Goal: Information Seeking & Learning: Compare options

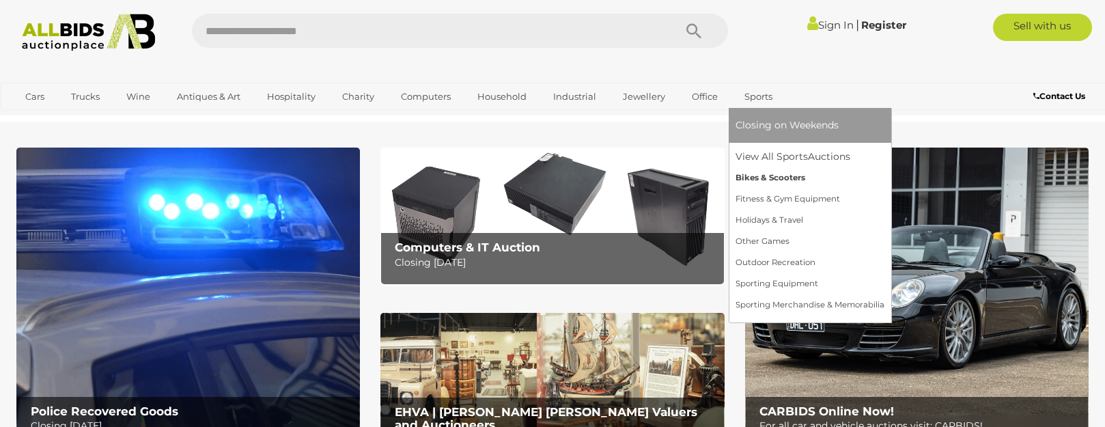
click at [760, 175] on link "Bikes & Scooters" at bounding box center [809, 177] width 149 height 21
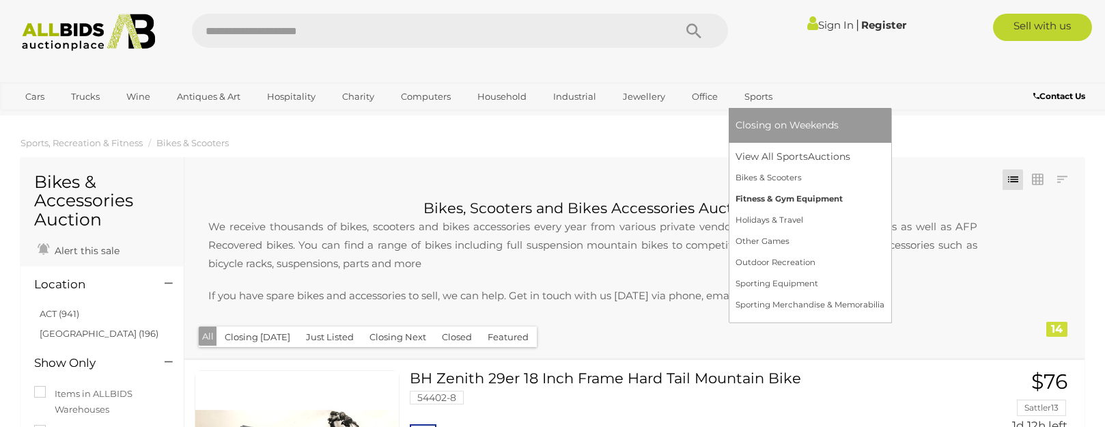
click at [762, 199] on link "Fitness & Gym Equipment" at bounding box center [809, 198] width 149 height 21
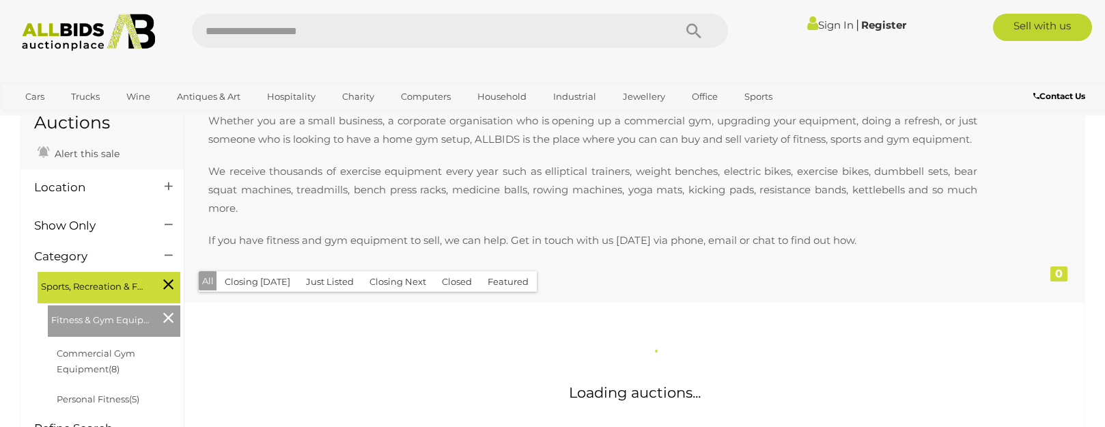
scroll to position [273, 0]
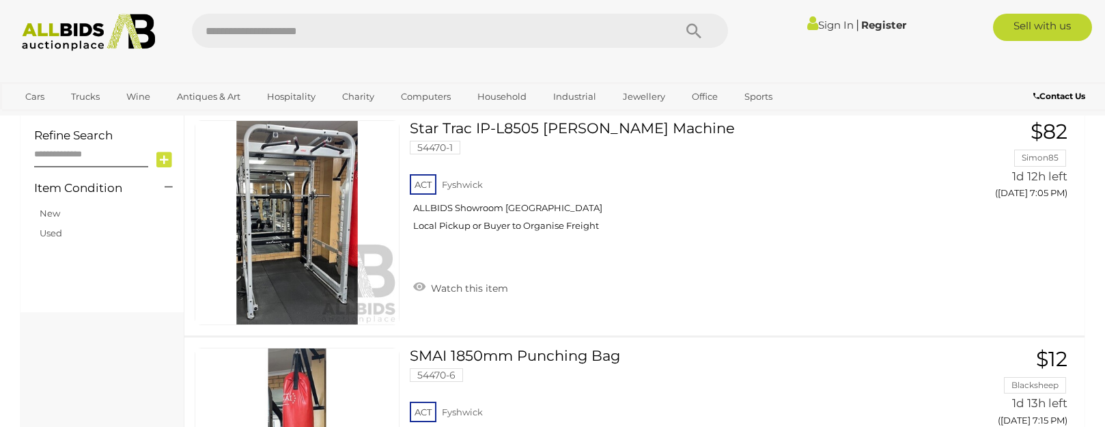
scroll to position [546, 0]
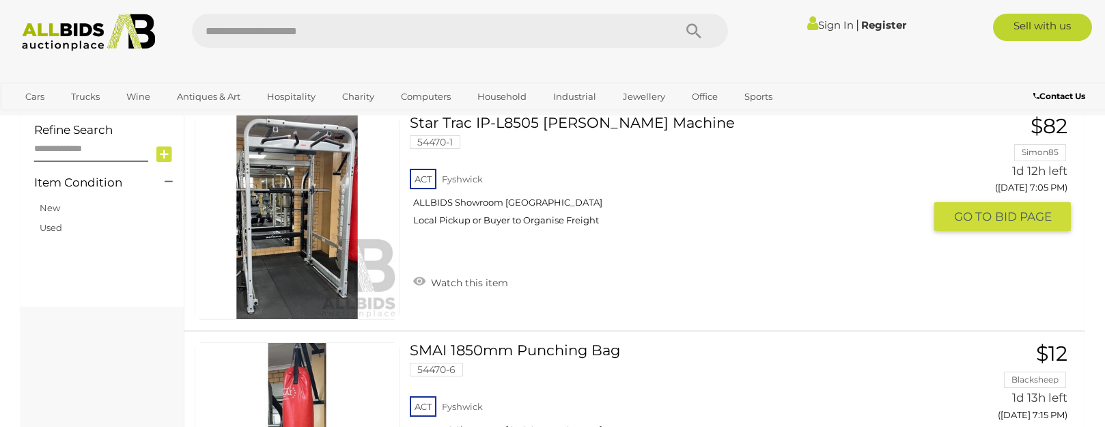
click at [557, 142] on link "Star Trac IP-L8505 Max Rack Smith Machine 54470-1 ACT Fyshwick ALLBIDS Showroom…" at bounding box center [672, 176] width 504 height 122
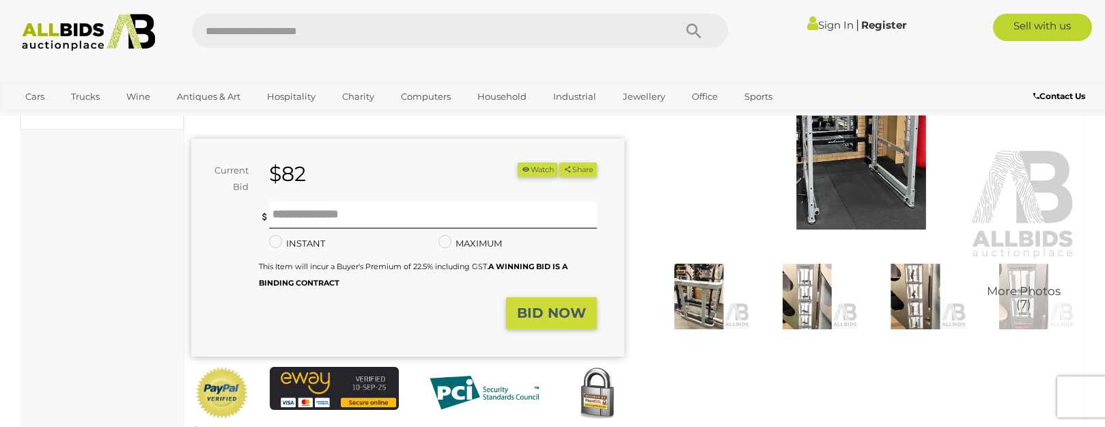
scroll to position [68, 0]
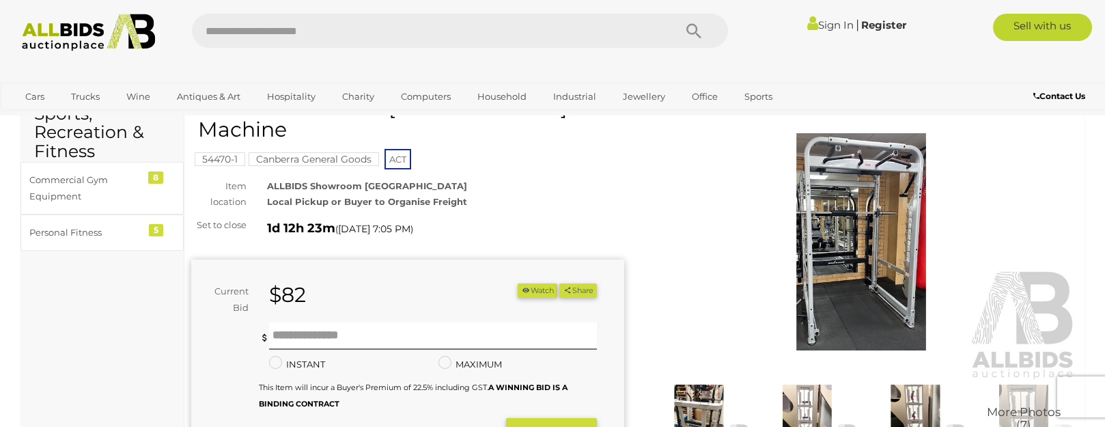
click at [856, 251] on img at bounding box center [860, 241] width 433 height 279
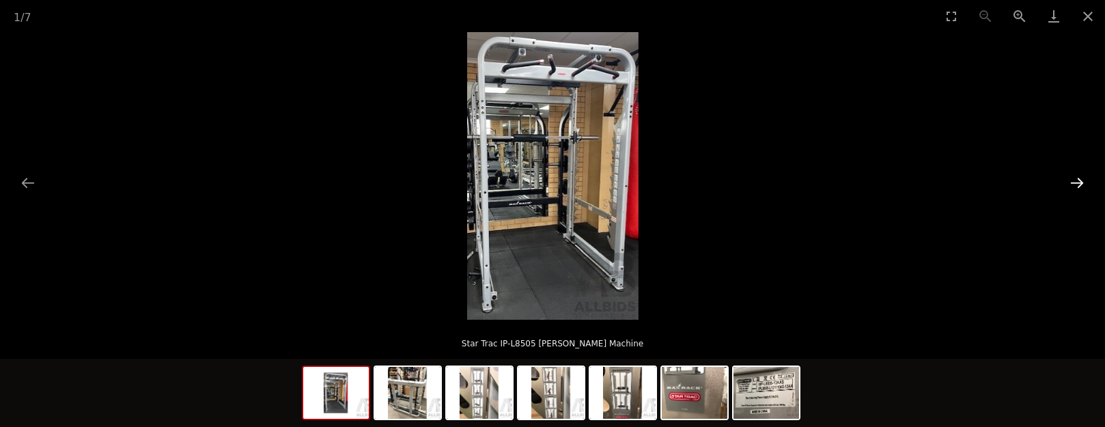
click at [1090, 180] on button "Next slide" at bounding box center [1076, 182] width 29 height 27
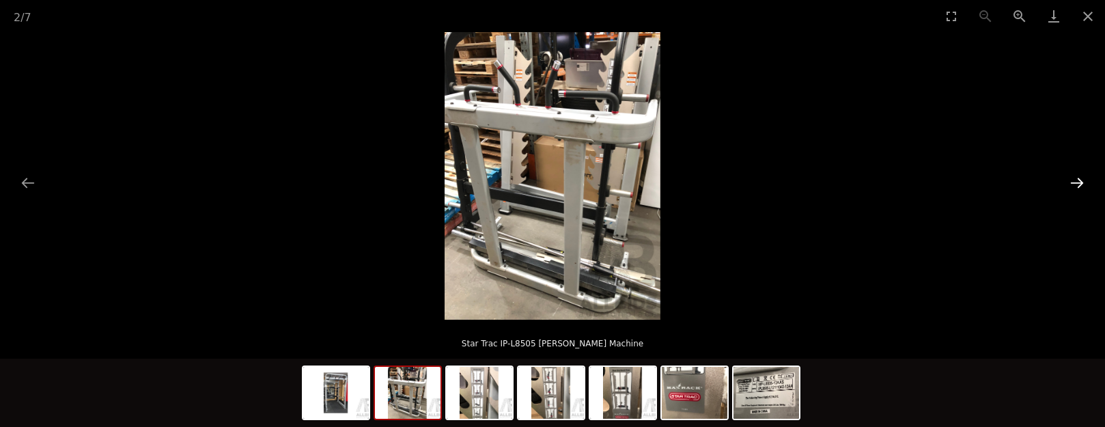
click at [1089, 180] on button "Next slide" at bounding box center [1076, 182] width 29 height 27
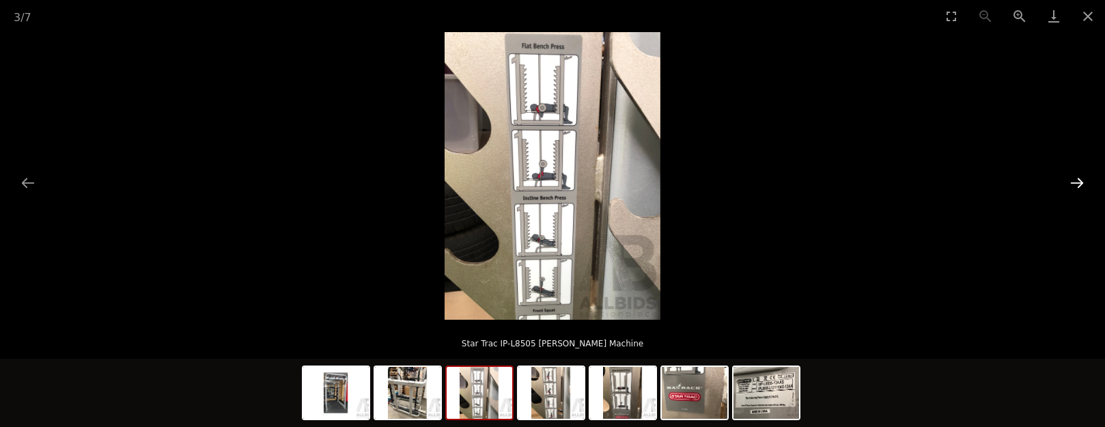
click at [1083, 182] on button "Next slide" at bounding box center [1076, 182] width 29 height 27
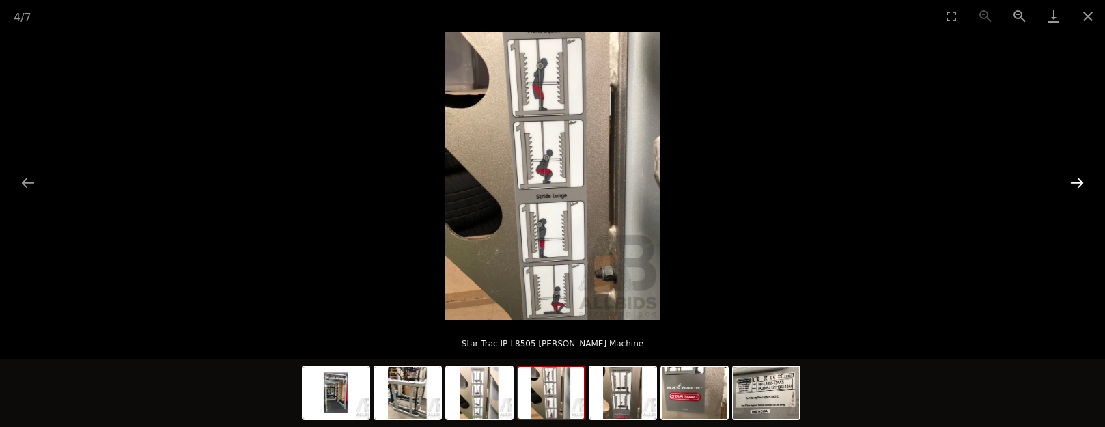
click at [1083, 182] on button "Next slide" at bounding box center [1076, 182] width 29 height 27
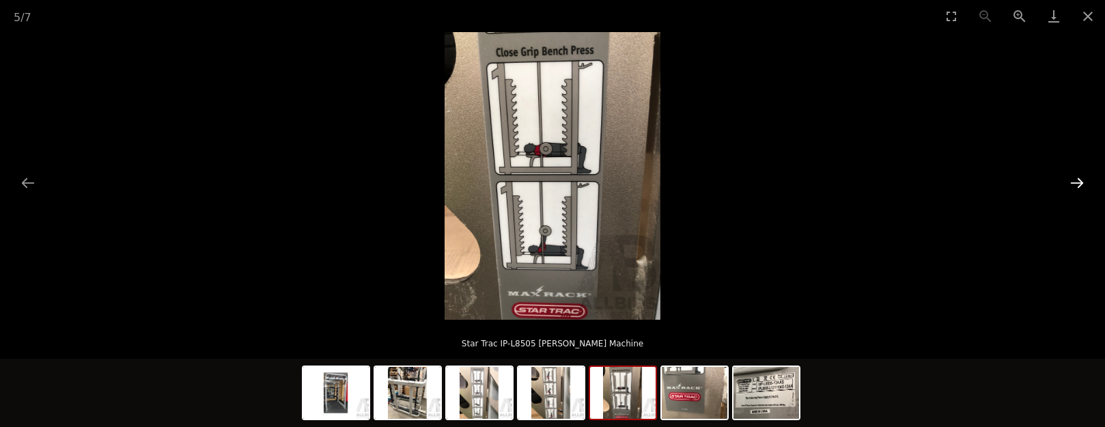
click at [1083, 182] on button "Next slide" at bounding box center [1076, 182] width 29 height 27
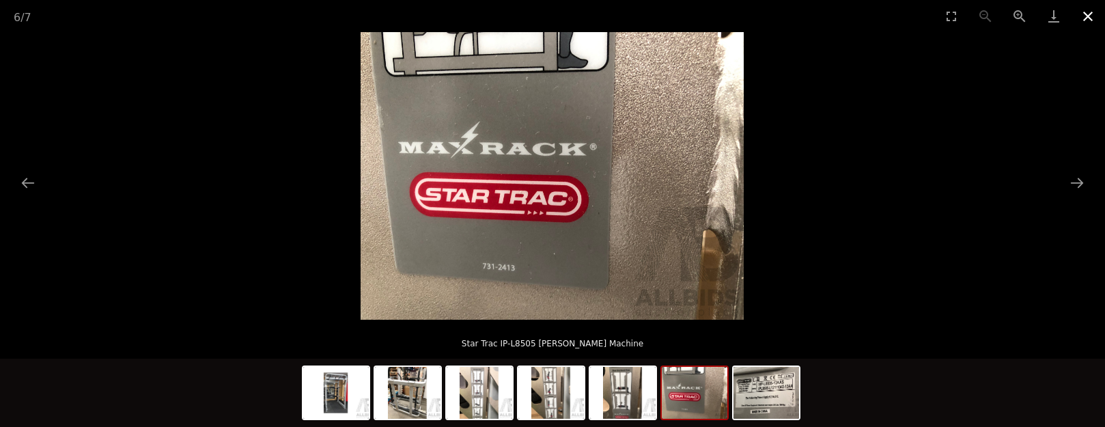
click at [1084, 16] on button "Close gallery" at bounding box center [1087, 16] width 34 height 32
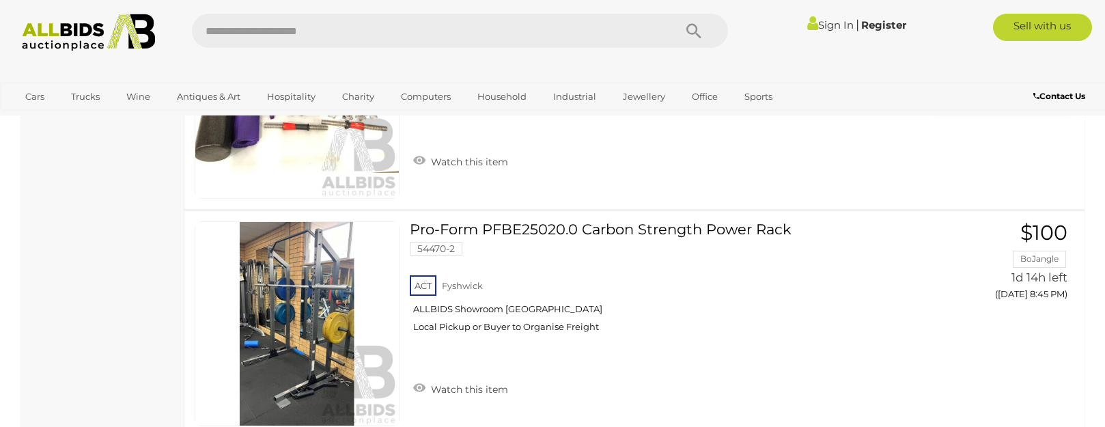
scroll to position [2372, 0]
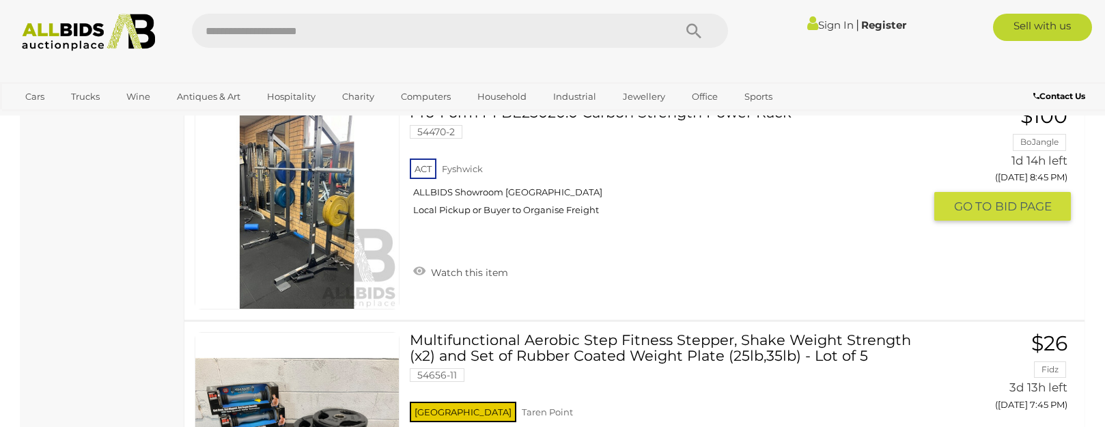
click at [629, 137] on link "Pro-Form PFBE25020.0 Carbon Strength Power Rack 54470-2 ACT Fyshwick ALLBIDS Sh…" at bounding box center [672, 165] width 504 height 122
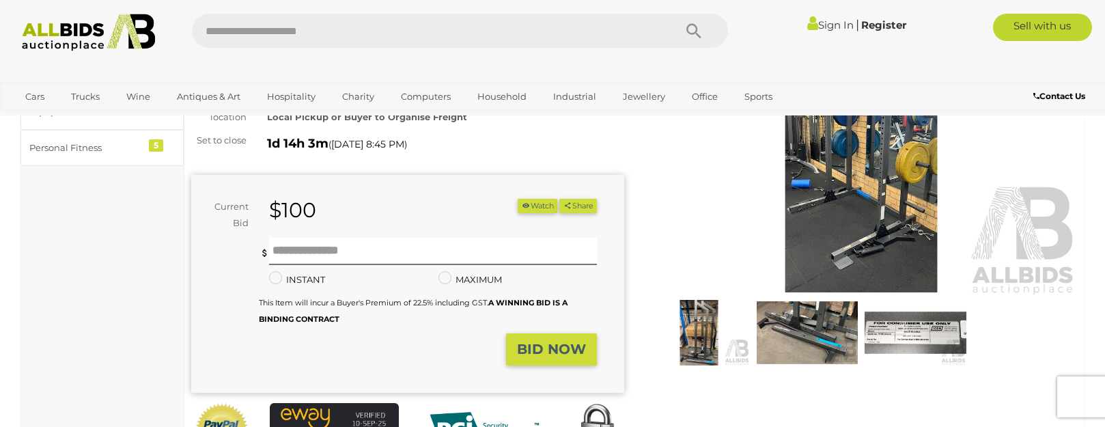
scroll to position [68, 0]
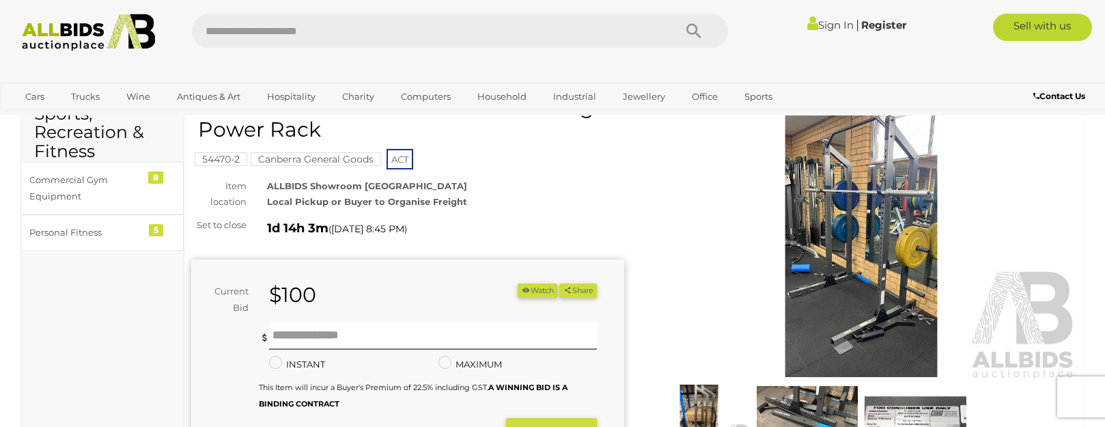
click at [869, 234] on img at bounding box center [860, 241] width 433 height 279
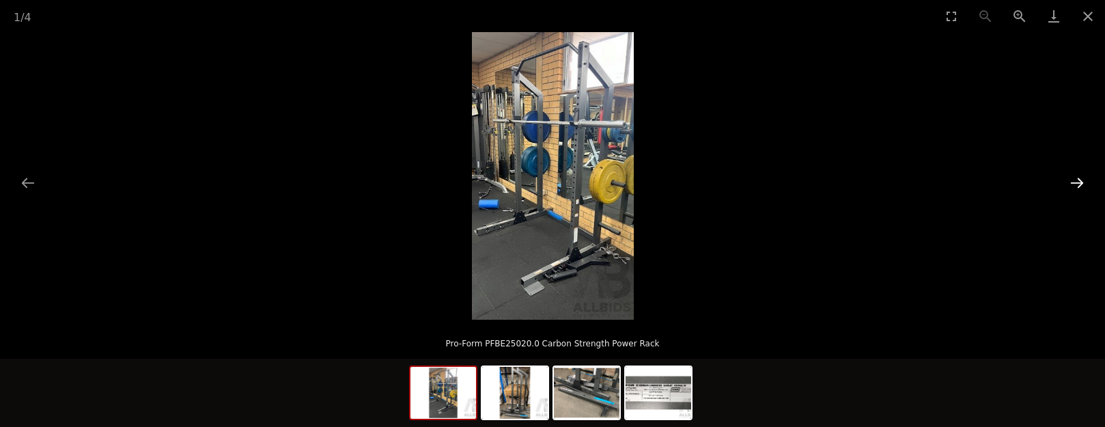
click at [1079, 184] on button "Next slide" at bounding box center [1076, 182] width 29 height 27
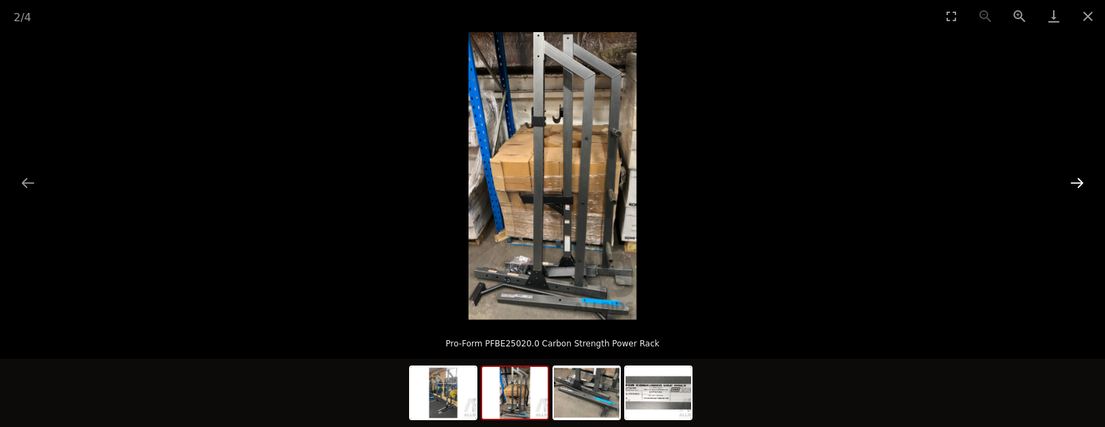
click at [1079, 184] on button "Next slide" at bounding box center [1076, 182] width 29 height 27
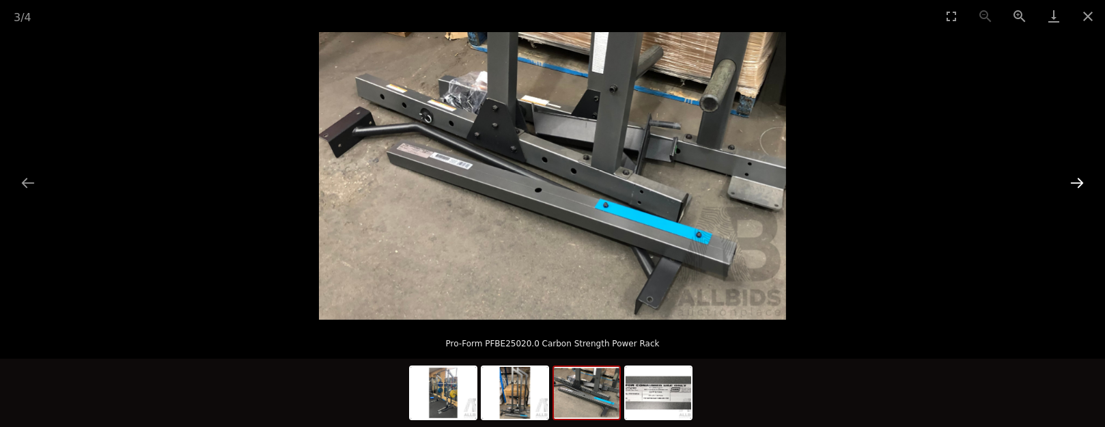
click at [1079, 184] on button "Next slide" at bounding box center [1076, 182] width 29 height 27
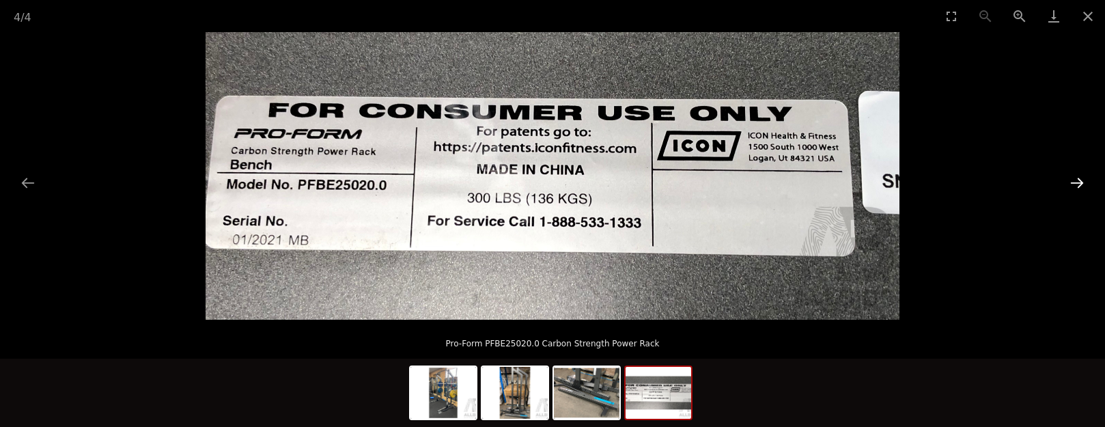
click at [1085, 184] on button "Next slide" at bounding box center [1076, 182] width 29 height 27
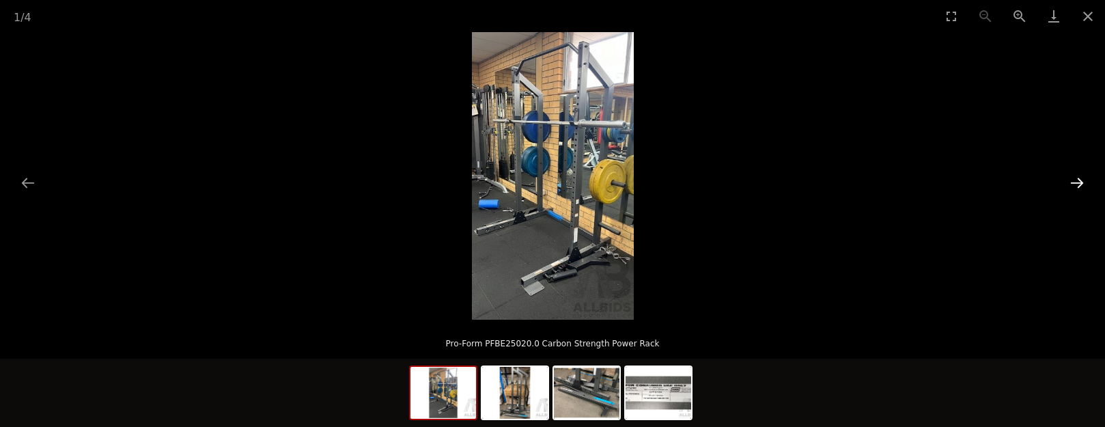
click at [1085, 184] on button "Next slide" at bounding box center [1076, 182] width 29 height 27
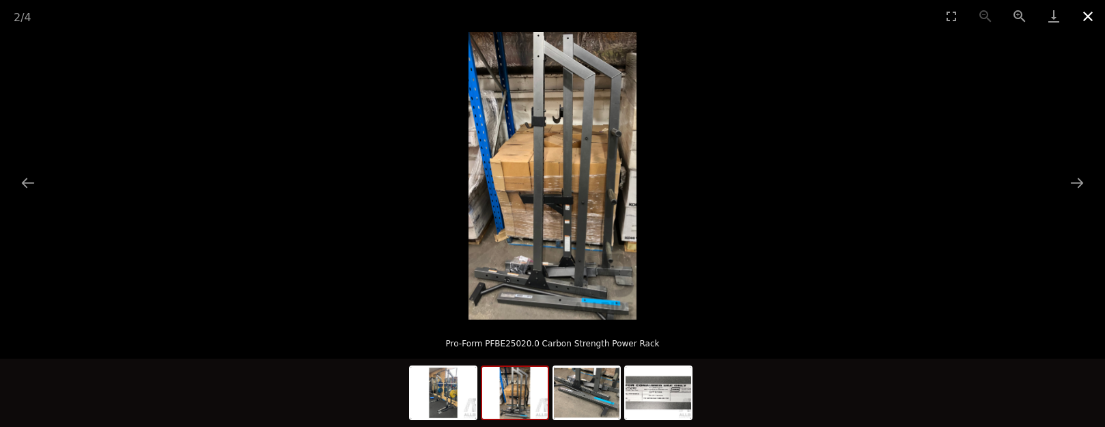
click at [1083, 19] on button "Close gallery" at bounding box center [1087, 16] width 34 height 32
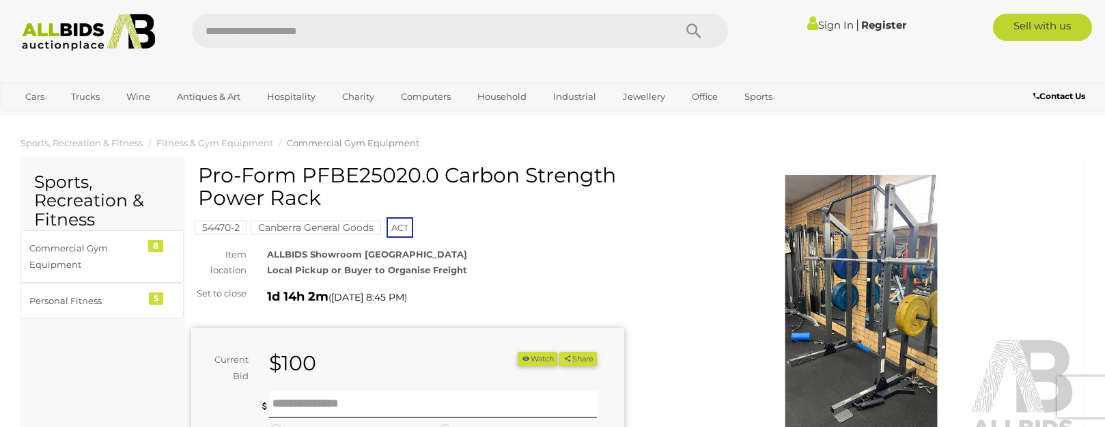
click at [892, 284] on img at bounding box center [860, 310] width 433 height 279
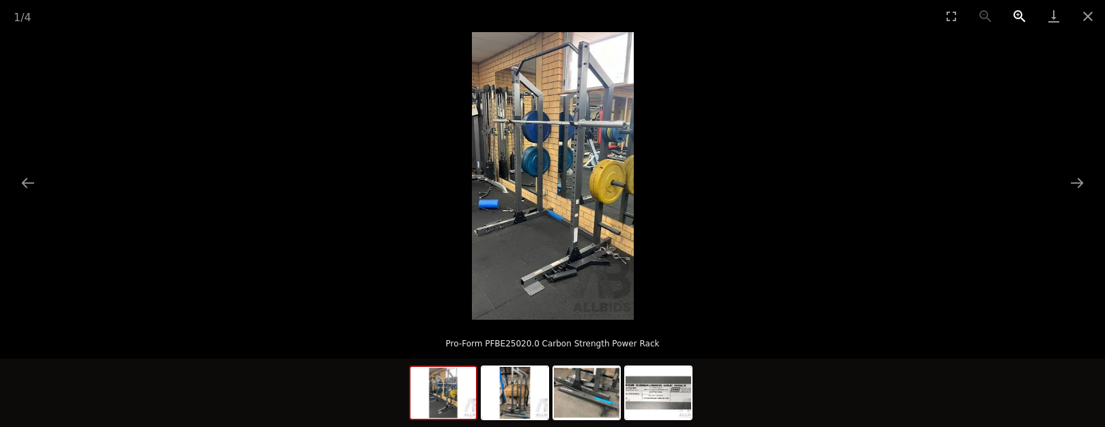
click at [1023, 13] on button "Zoom in" at bounding box center [1019, 16] width 34 height 32
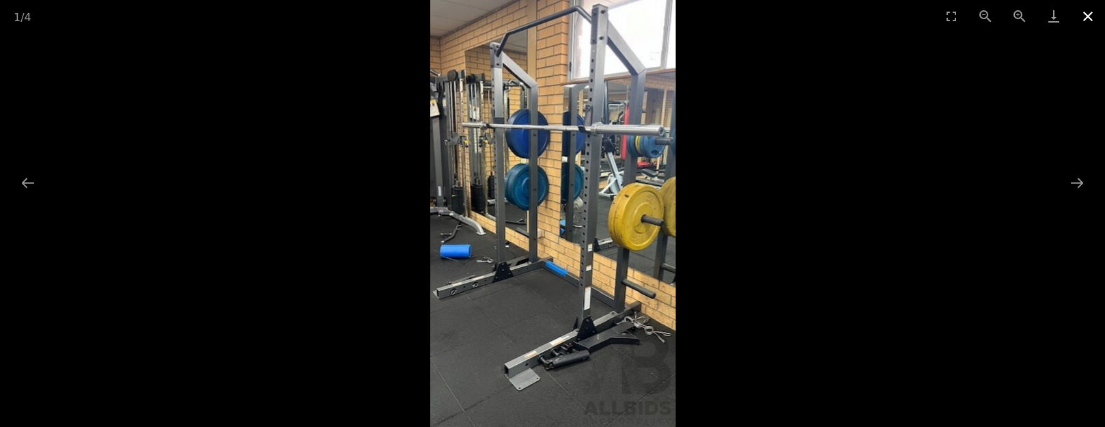
click at [1091, 18] on button "Close gallery" at bounding box center [1087, 16] width 34 height 32
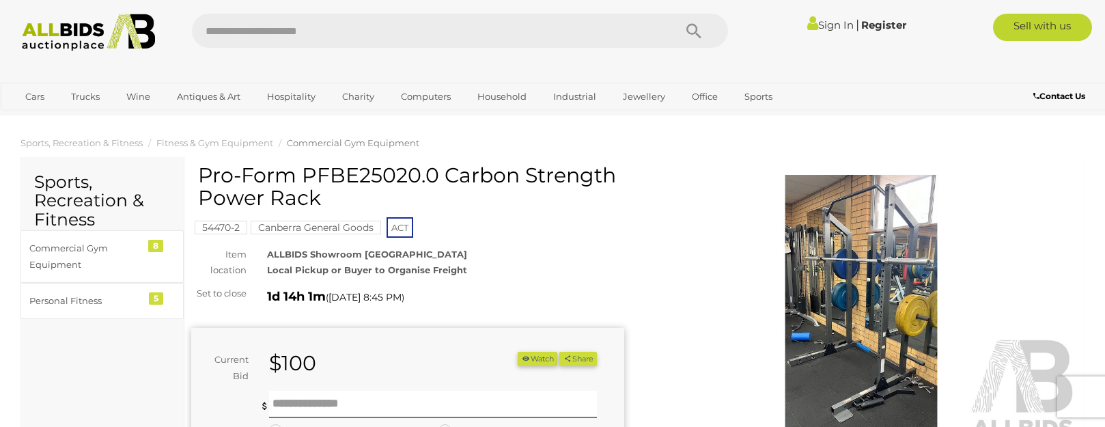
click at [814, 23] on link "Sign In" at bounding box center [830, 24] width 46 height 13
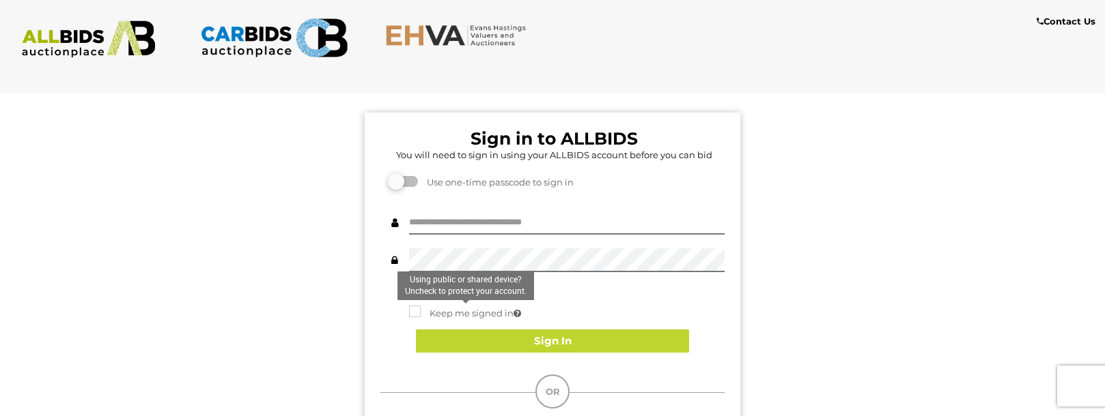
click at [414, 319] on label "Keep me signed in" at bounding box center [465, 314] width 112 height 16
click at [453, 204] on div "Sign in to ALLBIDS You will need to sign in using your ALLBIDS account before y…" at bounding box center [552, 348] width 375 height 470
click at [450, 229] on input "text" at bounding box center [566, 223] width 315 height 24
type input "**********"
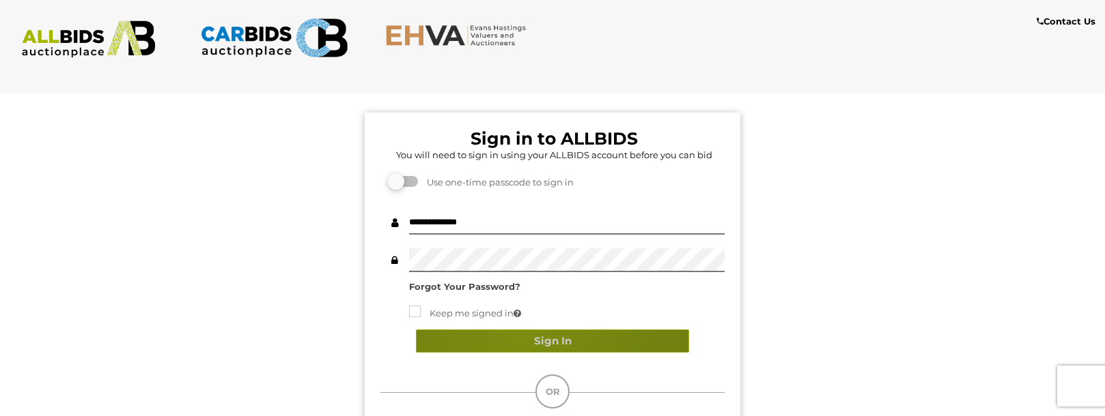
click at [518, 331] on button "Sign In" at bounding box center [552, 342] width 273 height 24
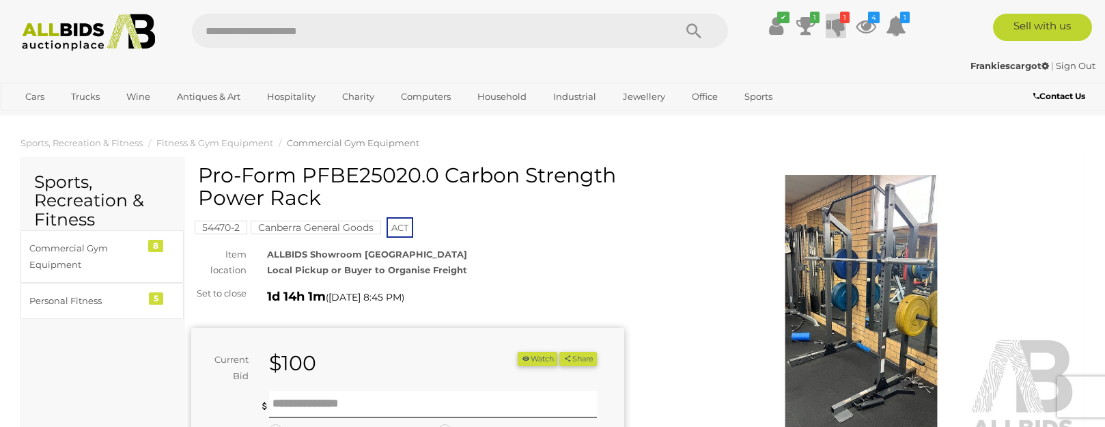
click at [844, 22] on icon "1" at bounding box center [845, 18] width 10 height 12
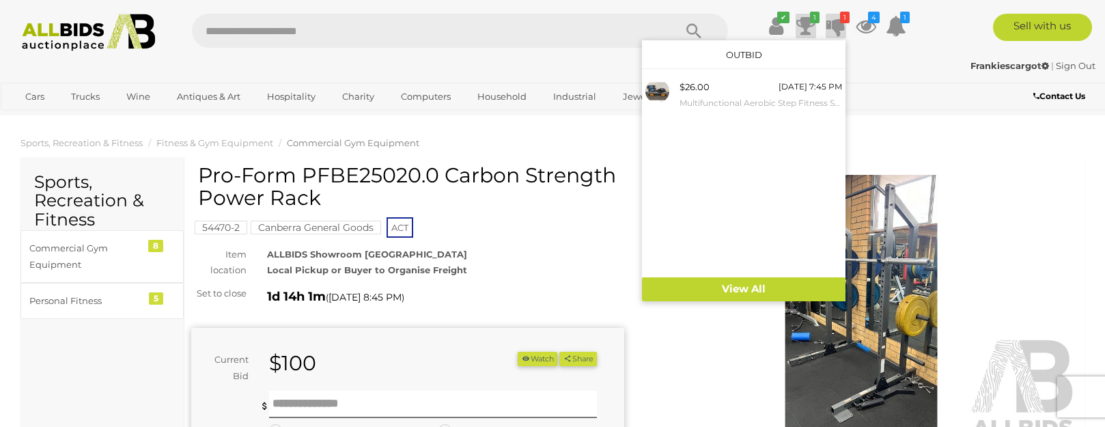
click at [815, 20] on icon "1" at bounding box center [815, 18] width 10 height 12
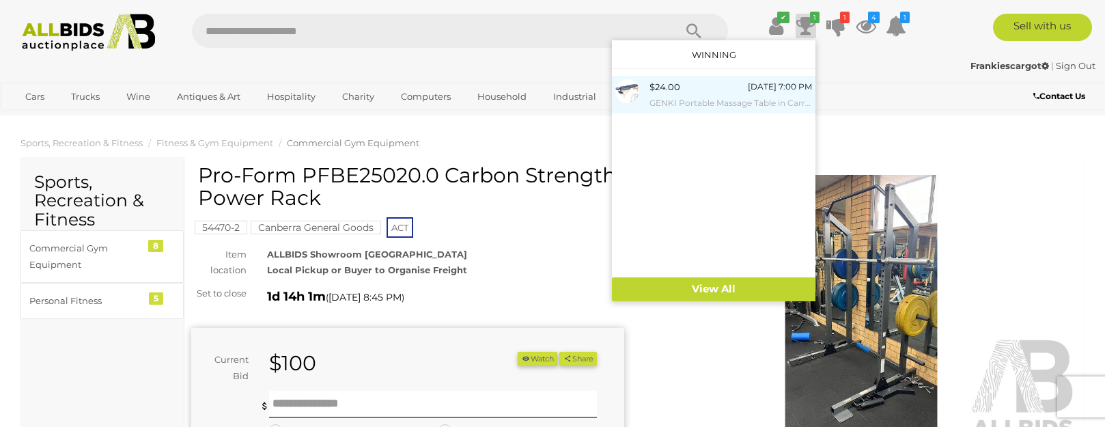
click at [700, 96] on small "GENKI Portable Massage Table in Carry Bag" at bounding box center [730, 103] width 162 height 15
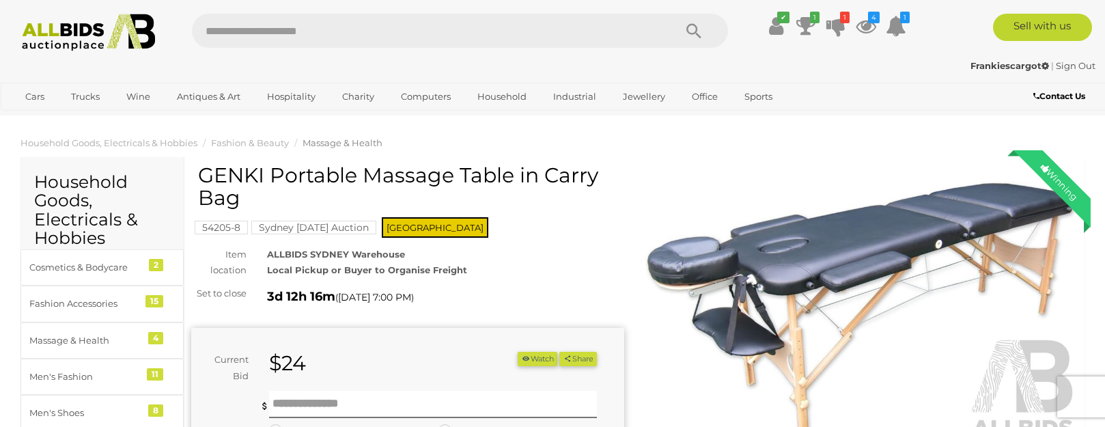
click at [817, 281] on img at bounding box center [860, 310] width 433 height 279
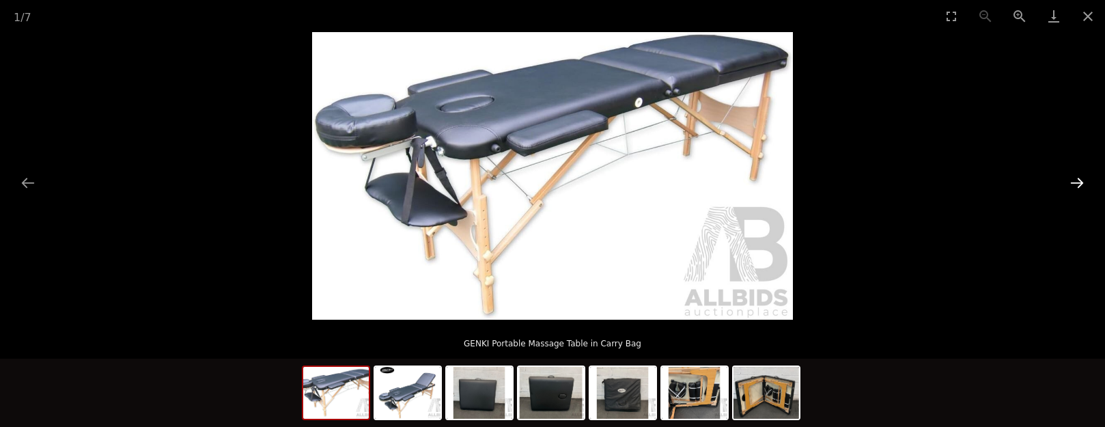
click at [1073, 179] on button "Next slide" at bounding box center [1076, 182] width 29 height 27
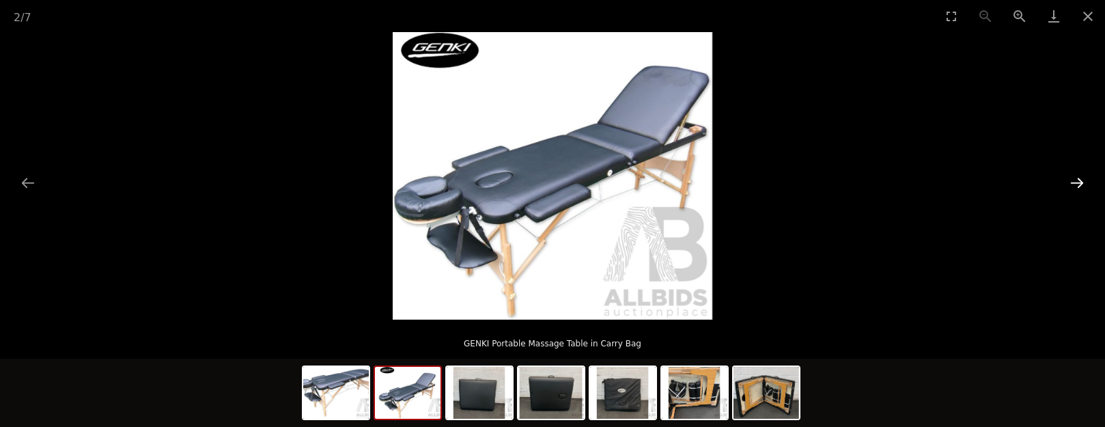
click at [1073, 179] on button "Next slide" at bounding box center [1076, 182] width 29 height 27
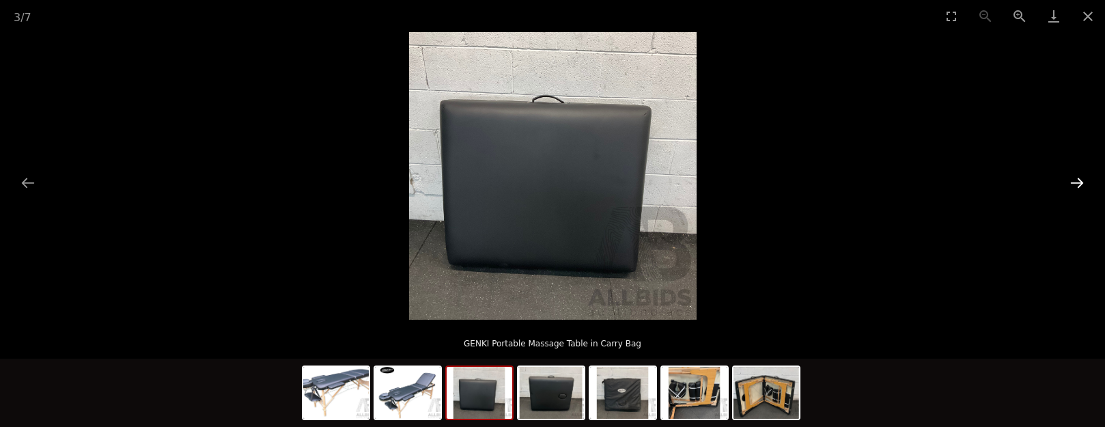
click at [1073, 179] on button "Next slide" at bounding box center [1076, 182] width 29 height 27
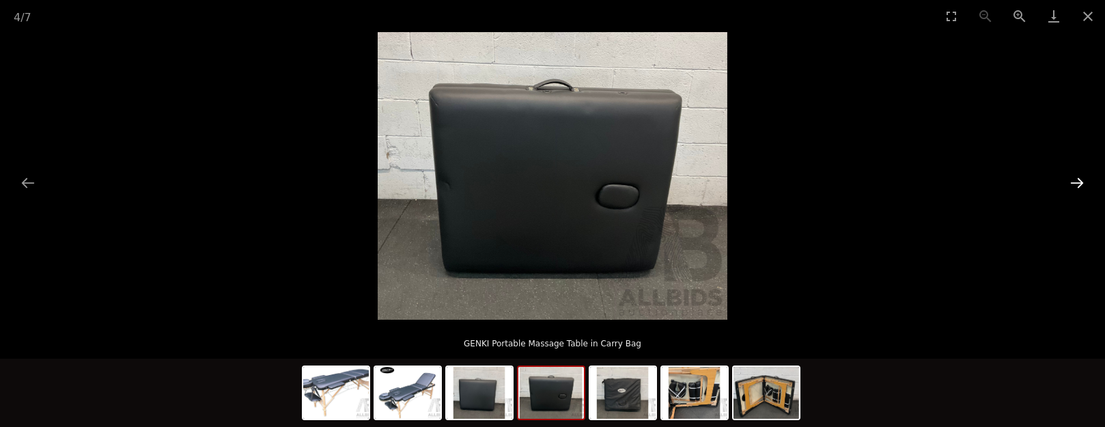
click at [1073, 179] on button "Next slide" at bounding box center [1076, 182] width 29 height 27
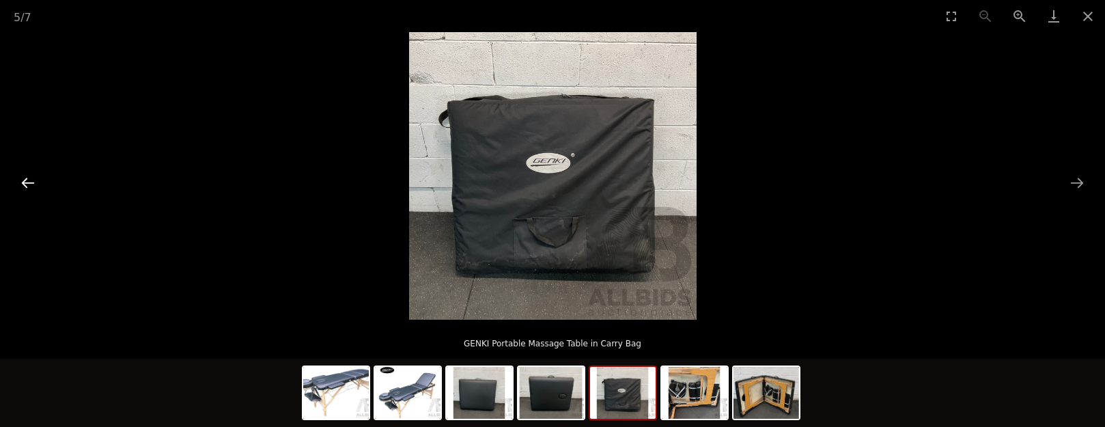
click at [32, 184] on button "Previous slide" at bounding box center [28, 182] width 29 height 27
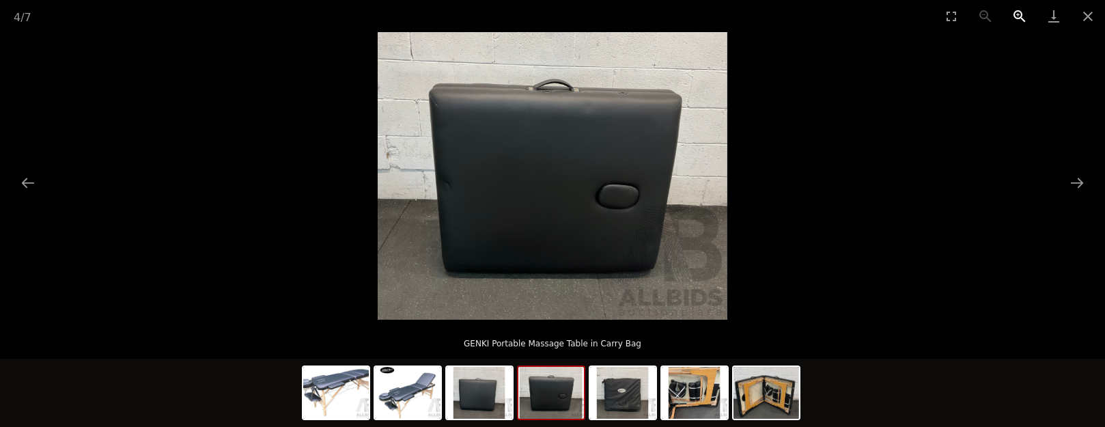
click at [1012, 2] on button "Zoom in" at bounding box center [1019, 16] width 34 height 32
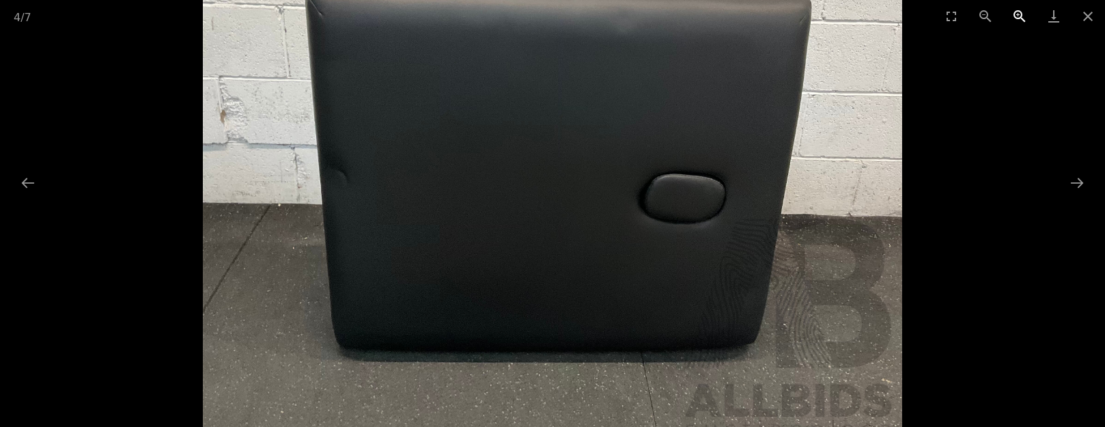
click at [1013, 12] on button "Zoom in" at bounding box center [1019, 16] width 34 height 32
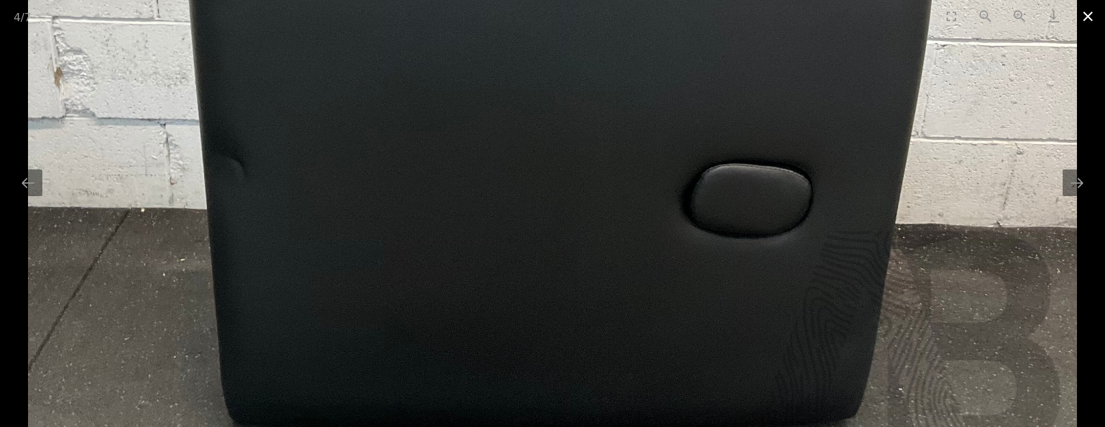
click at [1081, 13] on button "Close gallery" at bounding box center [1087, 16] width 34 height 32
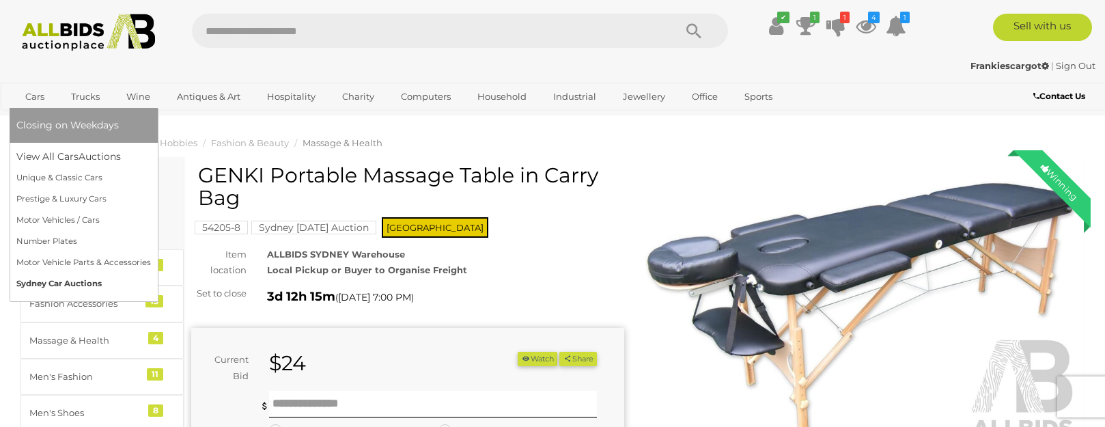
click at [34, 289] on link "Sydney Car Auctions" at bounding box center [83, 283] width 134 height 21
